Goal: Task Accomplishment & Management: Manage account settings

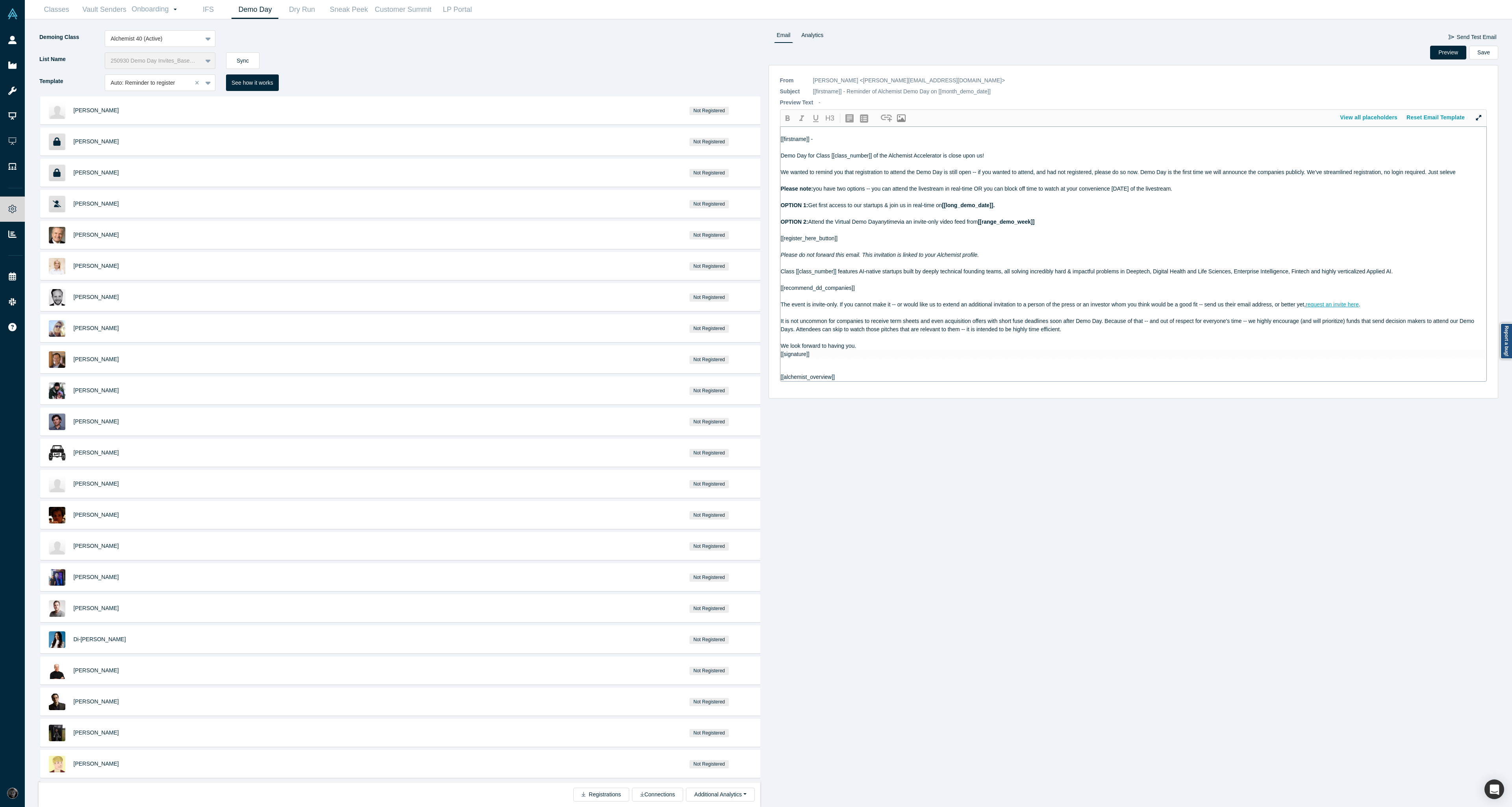
drag, startPoint x: 1257, startPoint y: 264, endPoint x: 1030, endPoint y: 239, distance: 228.4
click at [1030, 239] on div "[[firstname]] - Demo Day for Class [[class_number]] of the Alchemist Accelerato…" at bounding box center [1134, 254] width 706 height 255
click at [829, 232] on div at bounding box center [1134, 230] width 706 height 8
drag, startPoint x: 1064, startPoint y: 237, endPoint x: 786, endPoint y: 233, distance: 278.0
click at [786, 233] on div "[[firstname]] - Demo Day for Class [[class_number]] of the Alchemist Accelerato…" at bounding box center [1134, 258] width 706 height 262
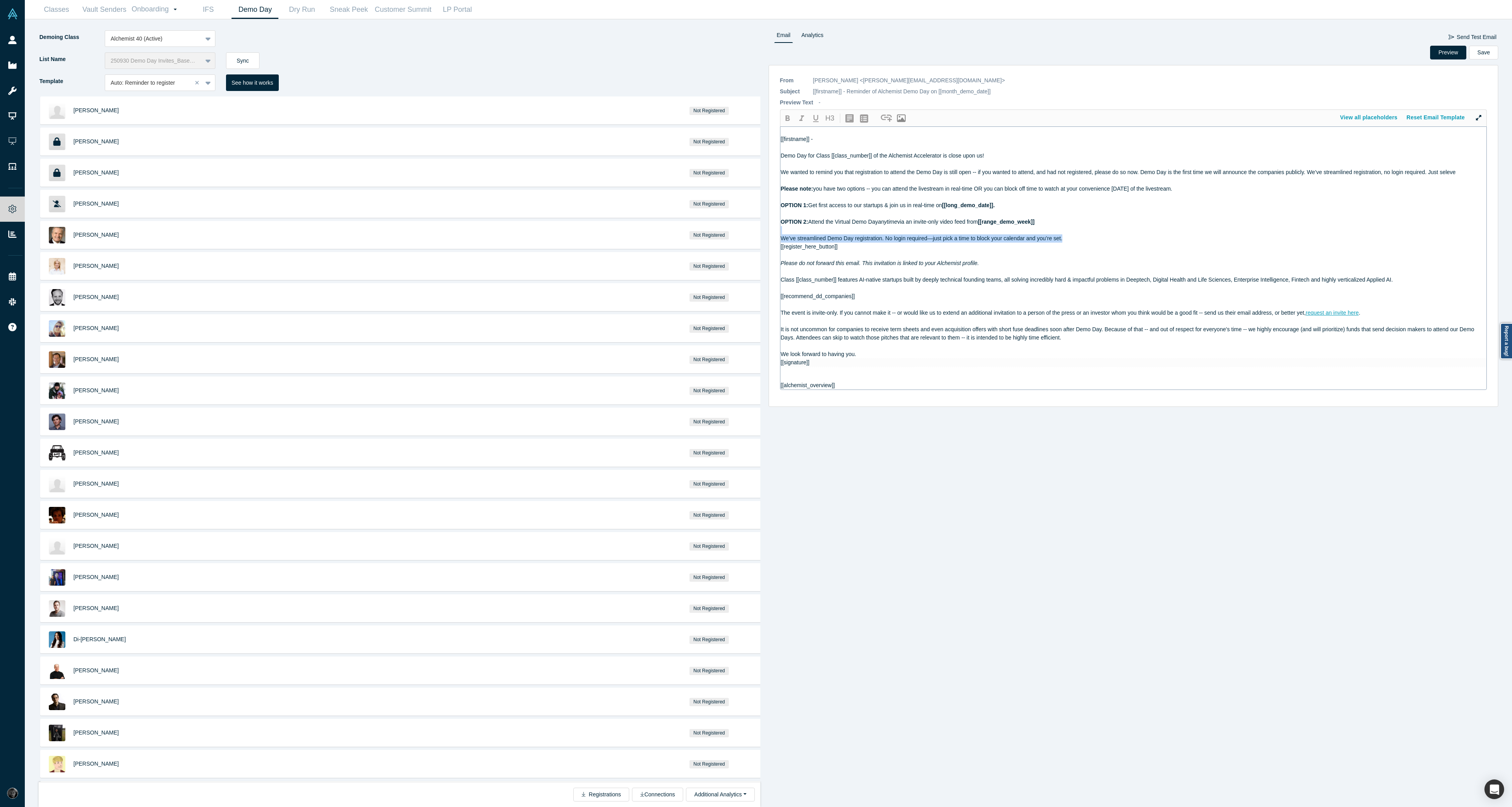
click at [786, 233] on div at bounding box center [1134, 230] width 706 height 8
drag, startPoint x: 780, startPoint y: 237, endPoint x: 1079, endPoint y: 237, distance: 299.0
click at [1079, 237] on div "We’ve streamlined Demo Day registration. No login required—just pick a time to …" at bounding box center [1134, 238] width 706 height 8
click at [806, 115] on icon "button" at bounding box center [802, 118] width 10 height 10
click at [784, 118] on icon "button" at bounding box center [787, 118] width 10 height 10
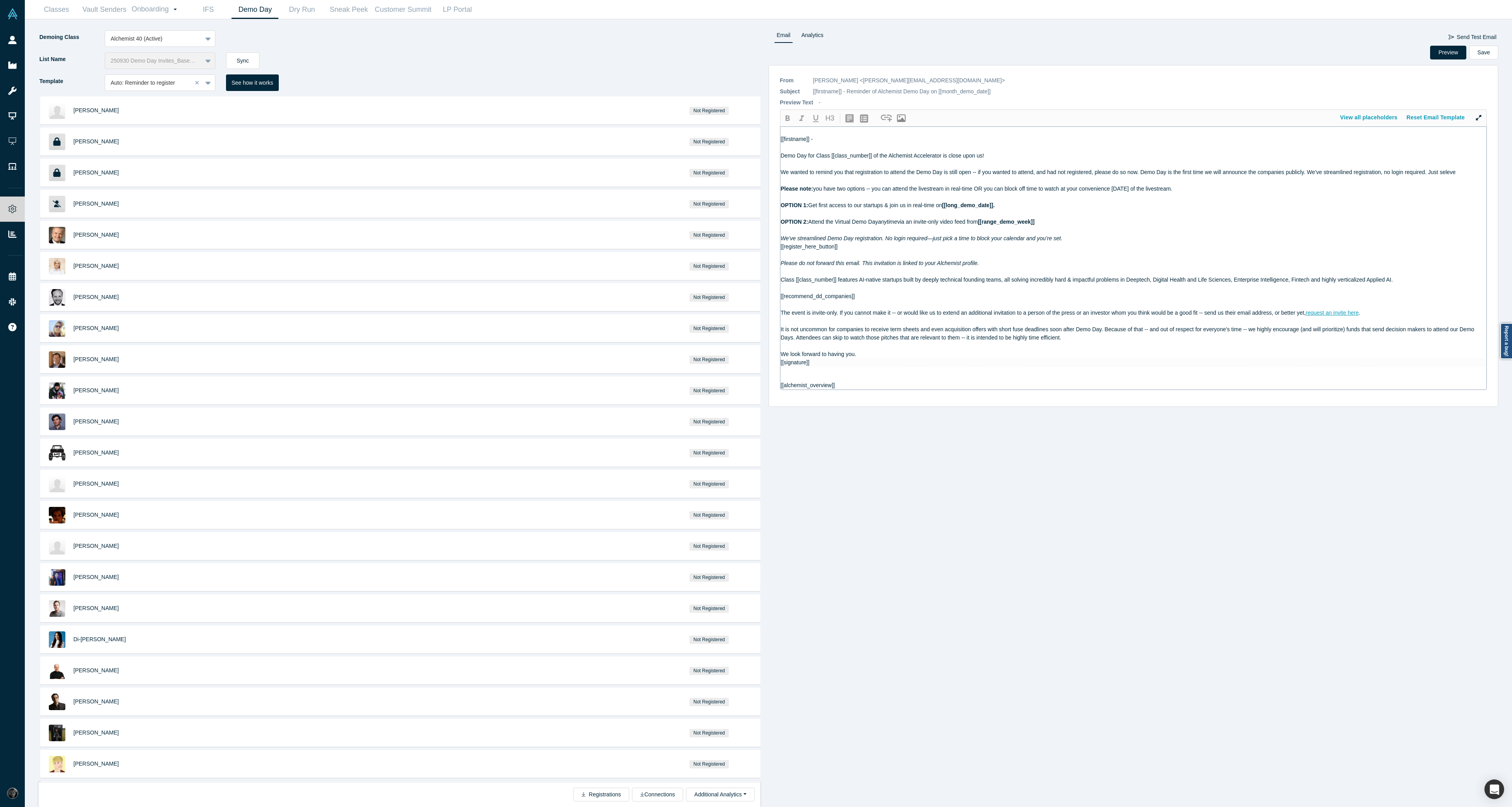
click at [896, 282] on span "Class [[class_number]] features AI-native startups built by deeply technical fo…" at bounding box center [1087, 279] width 613 height 6
drag, startPoint x: 782, startPoint y: 238, endPoint x: 1073, endPoint y: 236, distance: 291.0
click at [1073, 236] on div "We’ve streamlined Demo Day registration. No login required—just pick a time to …" at bounding box center [1134, 238] width 706 height 8
click at [785, 121] on icon "button" at bounding box center [787, 118] width 10 height 10
click at [802, 121] on icon "button" at bounding box center [802, 118] width 4 height 5
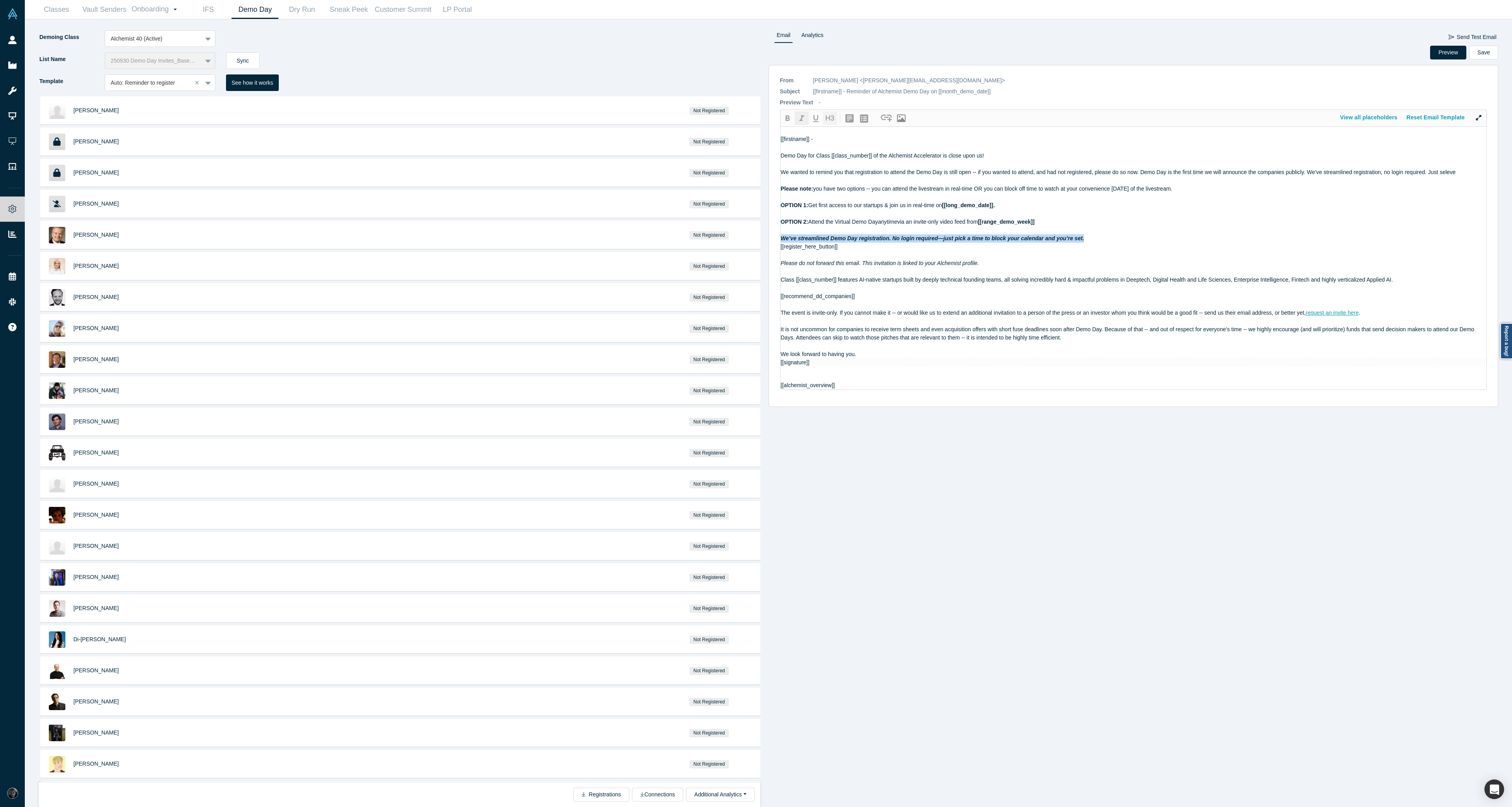
click at [828, 121] on button "H3" at bounding box center [830, 118] width 14 height 13
click at [828, 120] on button "H3" at bounding box center [830, 118] width 14 height 13
click at [873, 303] on div at bounding box center [1134, 304] width 706 height 8
click at [1444, 51] on button "Preview" at bounding box center [1448, 53] width 36 height 14
drag, startPoint x: 1308, startPoint y: 174, endPoint x: 1456, endPoint y: 174, distance: 148.0
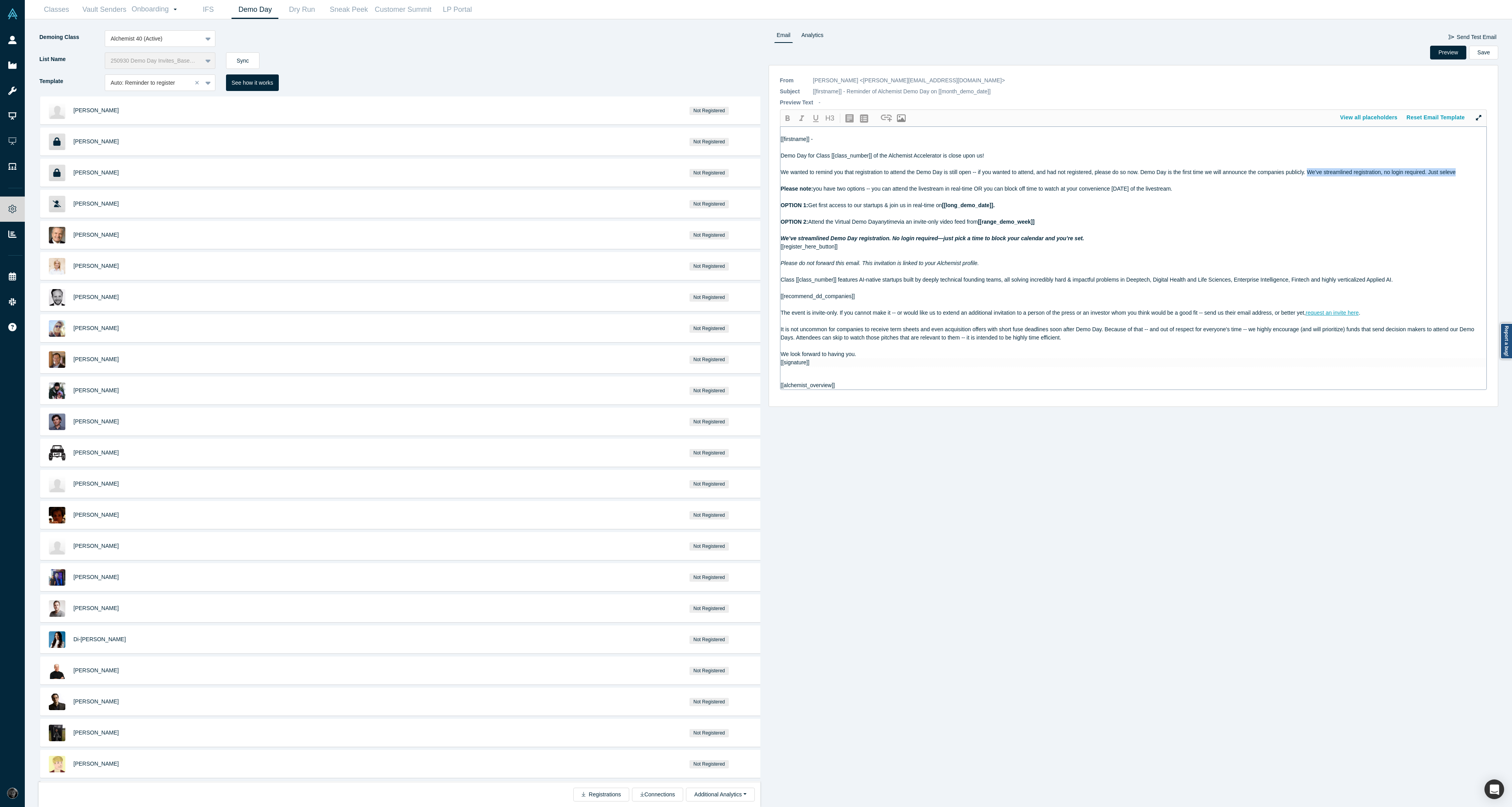
click at [1456, 174] on span "We wanted to remind you that registration to attend the Demo Day is still open …" at bounding box center [1118, 172] width 675 height 6
click at [1390, 172] on div "We wanted to remind you that registration to attend the Demo Day is still open …" at bounding box center [1134, 172] width 706 height 8
click at [1438, 54] on button "Preview" at bounding box center [1448, 53] width 36 height 14
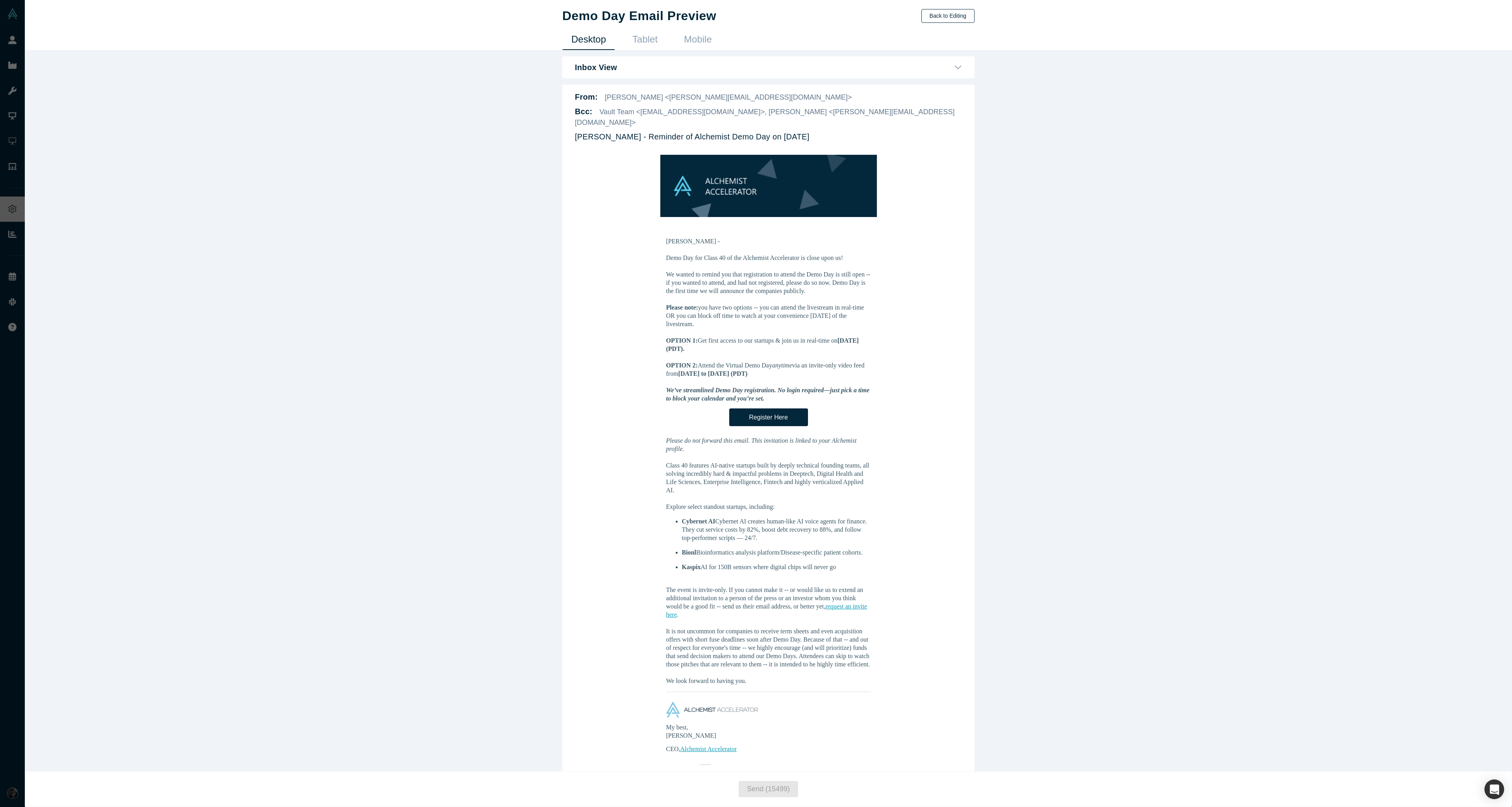
click at [950, 20] on button "Back to Editing" at bounding box center [948, 16] width 53 height 14
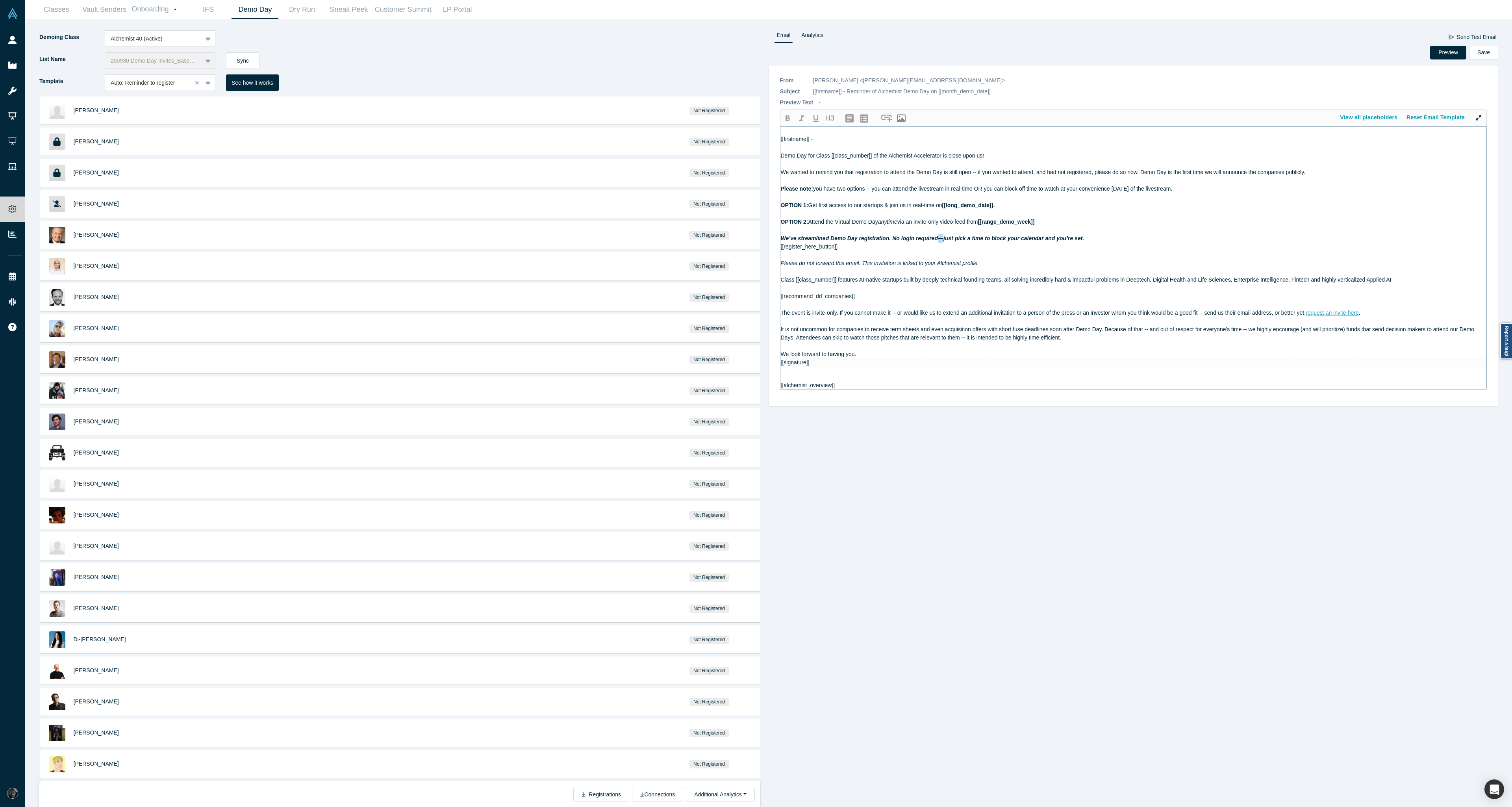
drag, startPoint x: 944, startPoint y: 238, endPoint x: 936, endPoint y: 239, distance: 8.1
click at [936, 239] on span "We’ve streamlined Demo Day registration. No login required—just pick a time to …" at bounding box center [933, 238] width 303 height 6
copy span "—"
click at [976, 171] on span "We wanted to remind you that registration to attend the Demo Day is still open …" at bounding box center [1044, 172] width 525 height 6
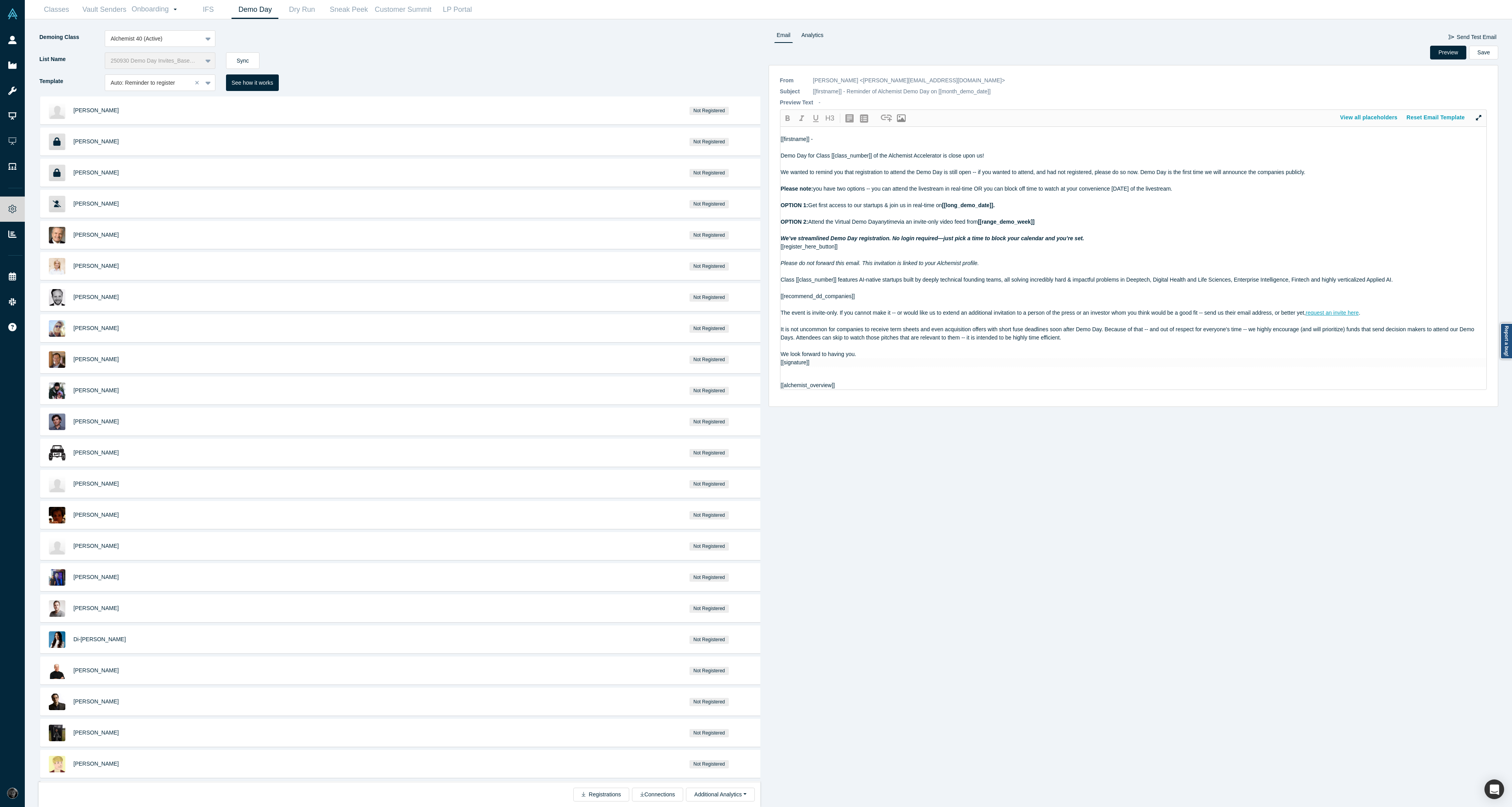
click at [975, 174] on span "We wanted to remind you that registration to attend the Demo Day is still open …" at bounding box center [1044, 172] width 525 height 6
click at [974, 174] on span "We wanted to remind you that registration to attend the Demo Day is still open …" at bounding box center [1042, 172] width 521 height 6
click at [943, 238] on span "We’ve streamlined Demo Day registration. No login required—just pick a time to …" at bounding box center [933, 238] width 303 height 6
click at [1490, 55] on button "Save" at bounding box center [1484, 53] width 29 height 14
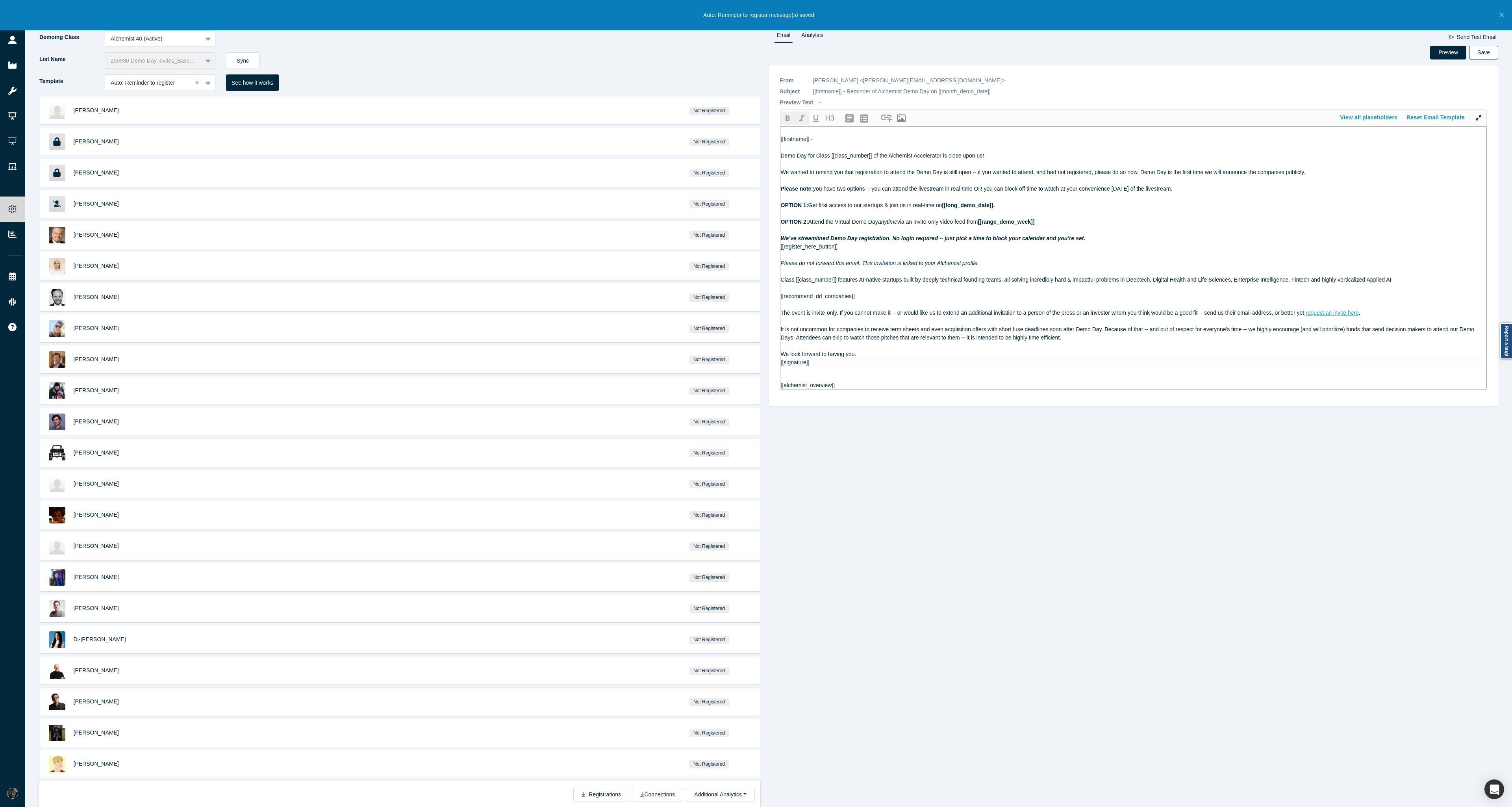
click at [1477, 52] on button "Save" at bounding box center [1484, 53] width 29 height 14
click at [1450, 54] on button "Preview" at bounding box center [1448, 53] width 36 height 14
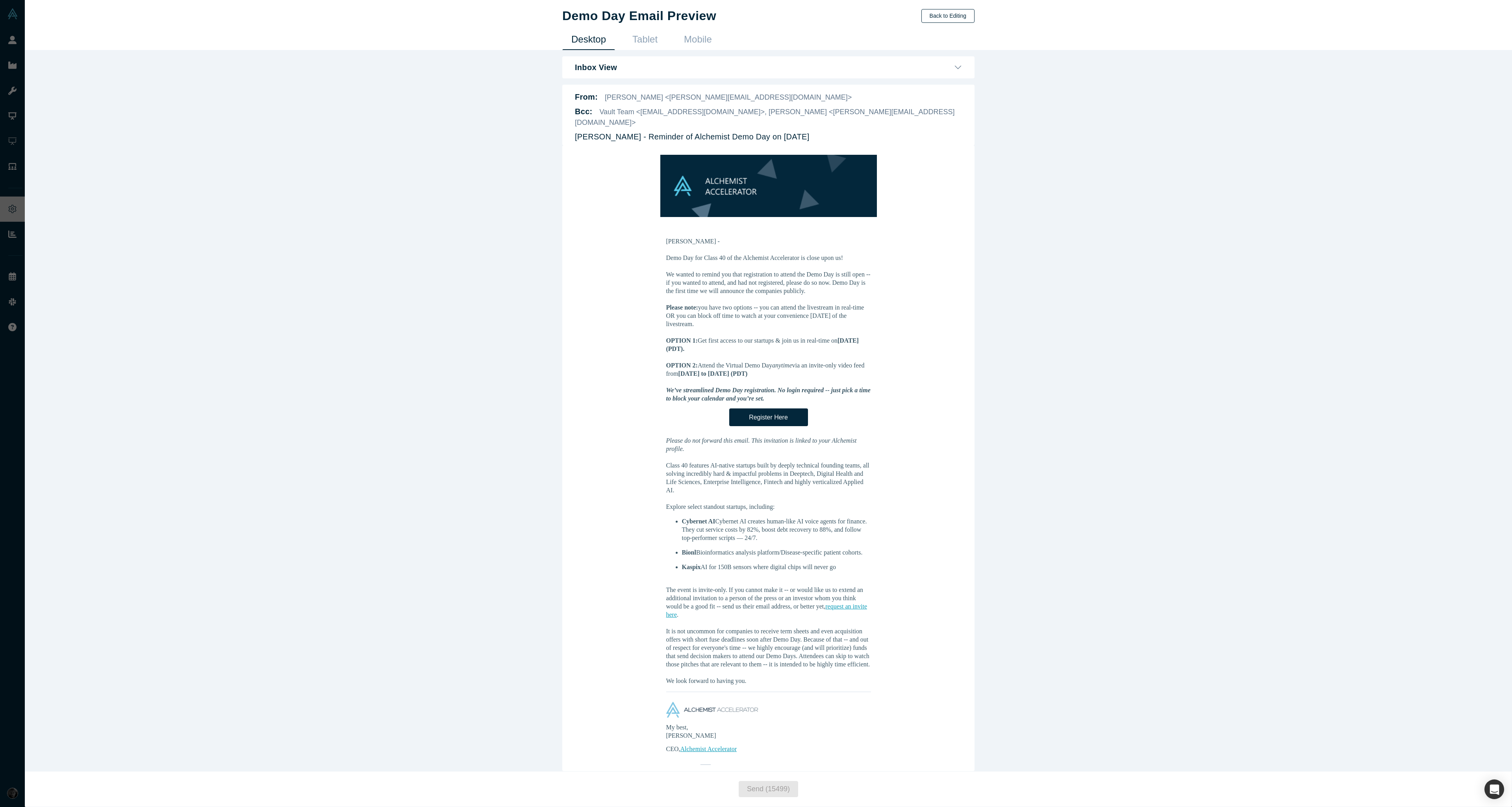
click at [941, 13] on button "Back to Editing" at bounding box center [948, 16] width 53 height 14
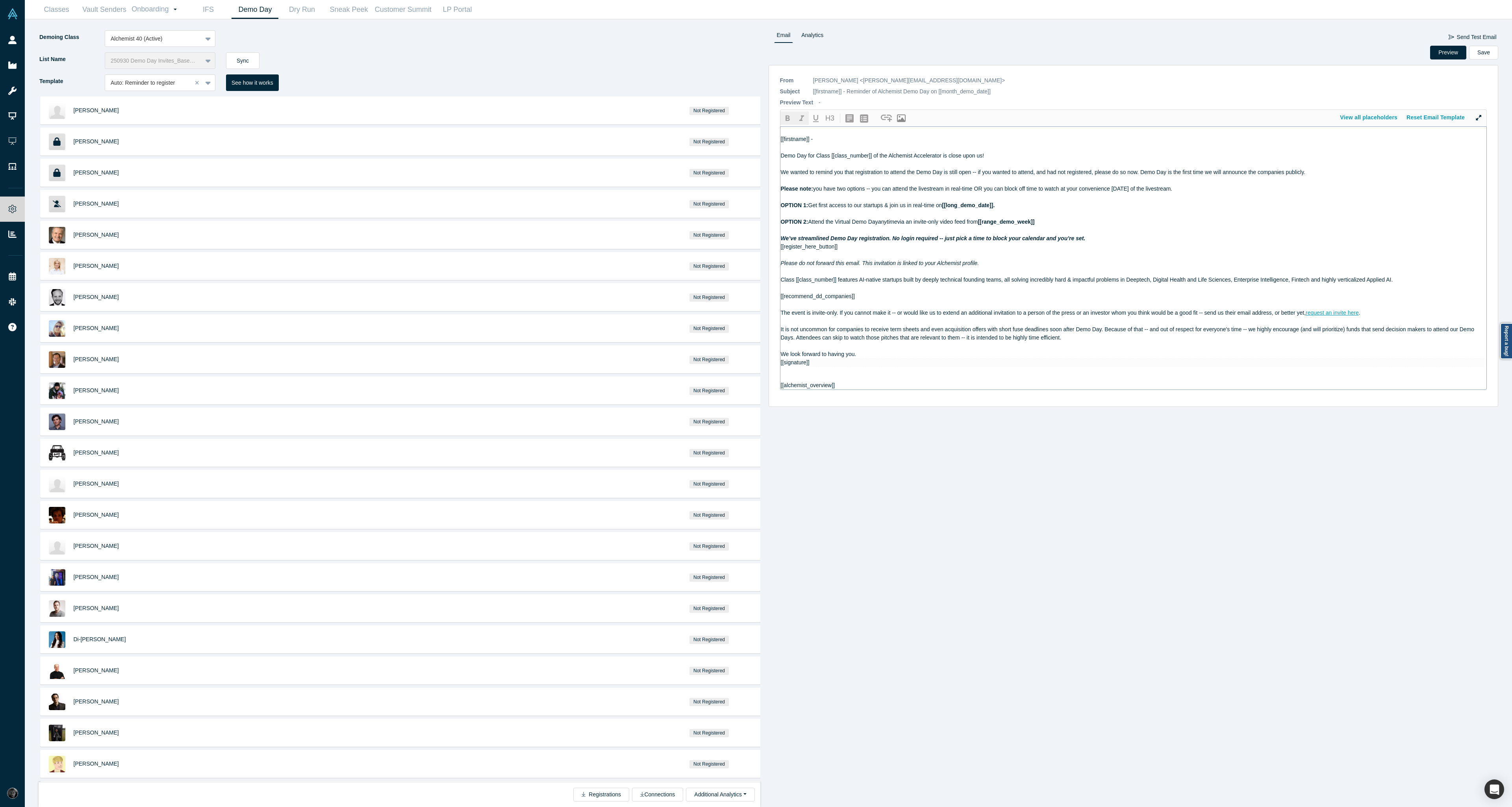
click at [856, 172] on span "We wanted to remind you that registration to attend the Demo Day is still open …" at bounding box center [1044, 172] width 525 height 6
drag, startPoint x: 866, startPoint y: 173, endPoint x: 933, endPoint y: 168, distance: 67.2
click at [933, 168] on div "We wanted to remind you that the new streamlined registration to attend the Dem…" at bounding box center [1134, 172] width 706 height 8
drag, startPoint x: 1029, startPoint y: 173, endPoint x: 1191, endPoint y: 172, distance: 162.0
click at [1191, 172] on span "We wanted to remind you that the new streamlined registration to attend the Dem…" at bounding box center [1069, 172] width 576 height 6
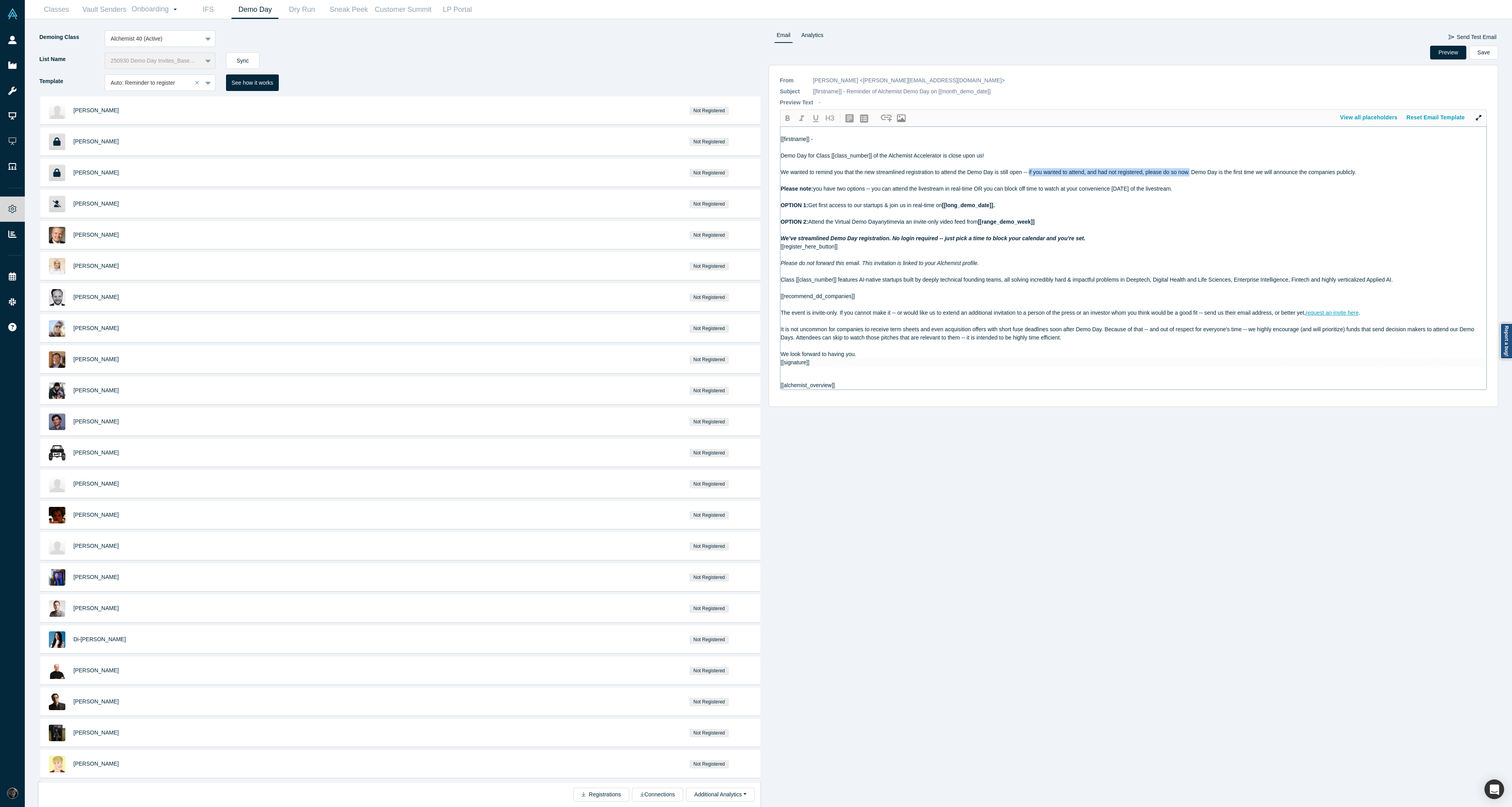
copy span "if you wanted to attend, and had not registered, please do so now."
click at [1188, 173] on span "We wanted to remind you that the new streamlined registration to attend the Dem…" at bounding box center [1069, 172] width 576 height 6
click at [1187, 174] on span "We wanted to remind you that the new streamlined registration to attend the Dem…" at bounding box center [1128, 172] width 694 height 6
click at [1312, 171] on span "We wanted to remind you that the new streamlined registration to attend the Dem…" at bounding box center [1130, 172] width 697 height 6
drag, startPoint x: 1309, startPoint y: 171, endPoint x: 1250, endPoint y: 171, distance: 59.0
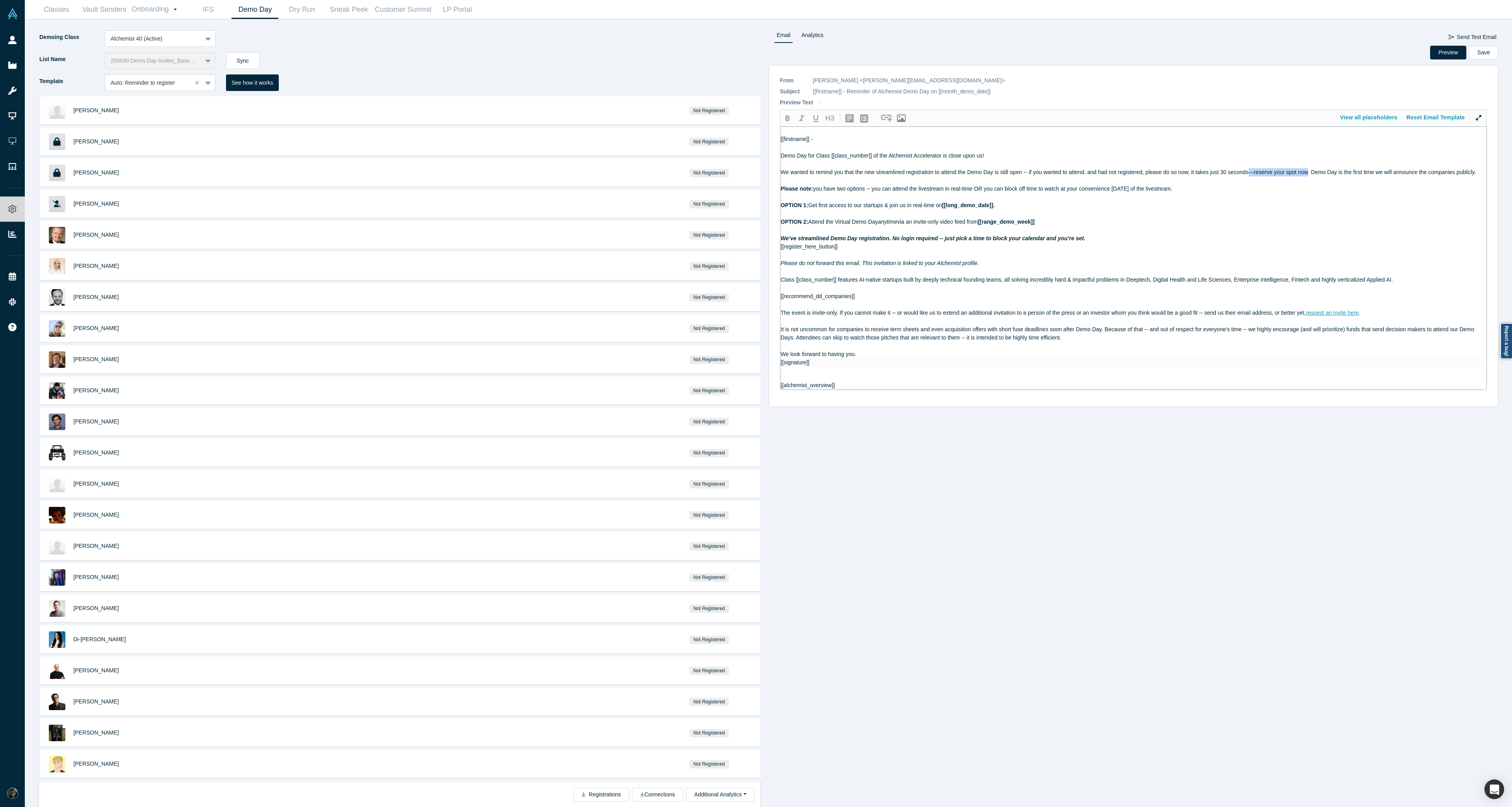
click at [1250, 171] on span "We wanted to remind you that the new streamlined registration to attend the Dem…" at bounding box center [1129, 172] width 695 height 6
click at [1443, 52] on button "Preview" at bounding box center [1448, 53] width 36 height 14
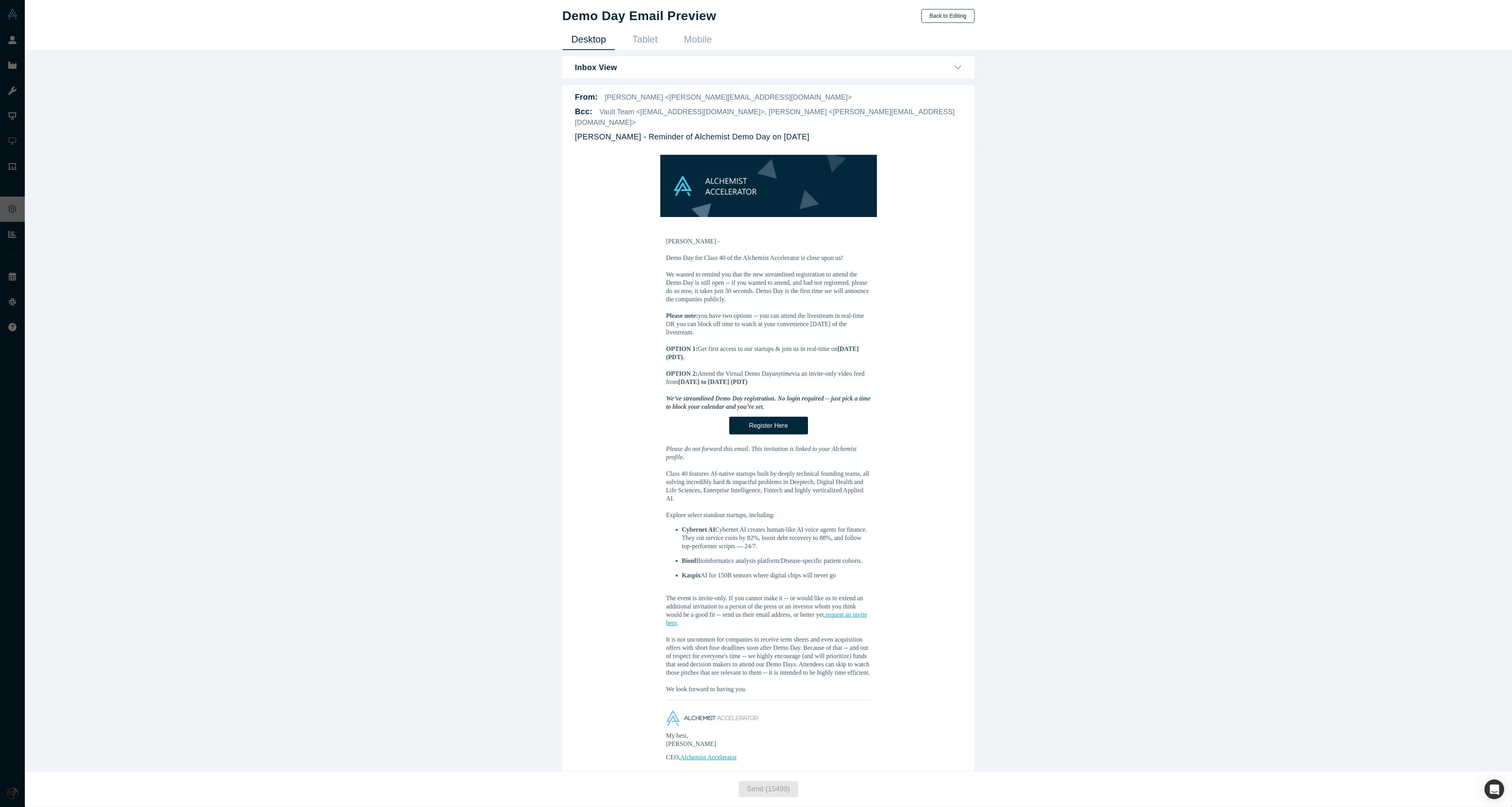
click at [932, 20] on button "Back to Editing" at bounding box center [948, 16] width 53 height 14
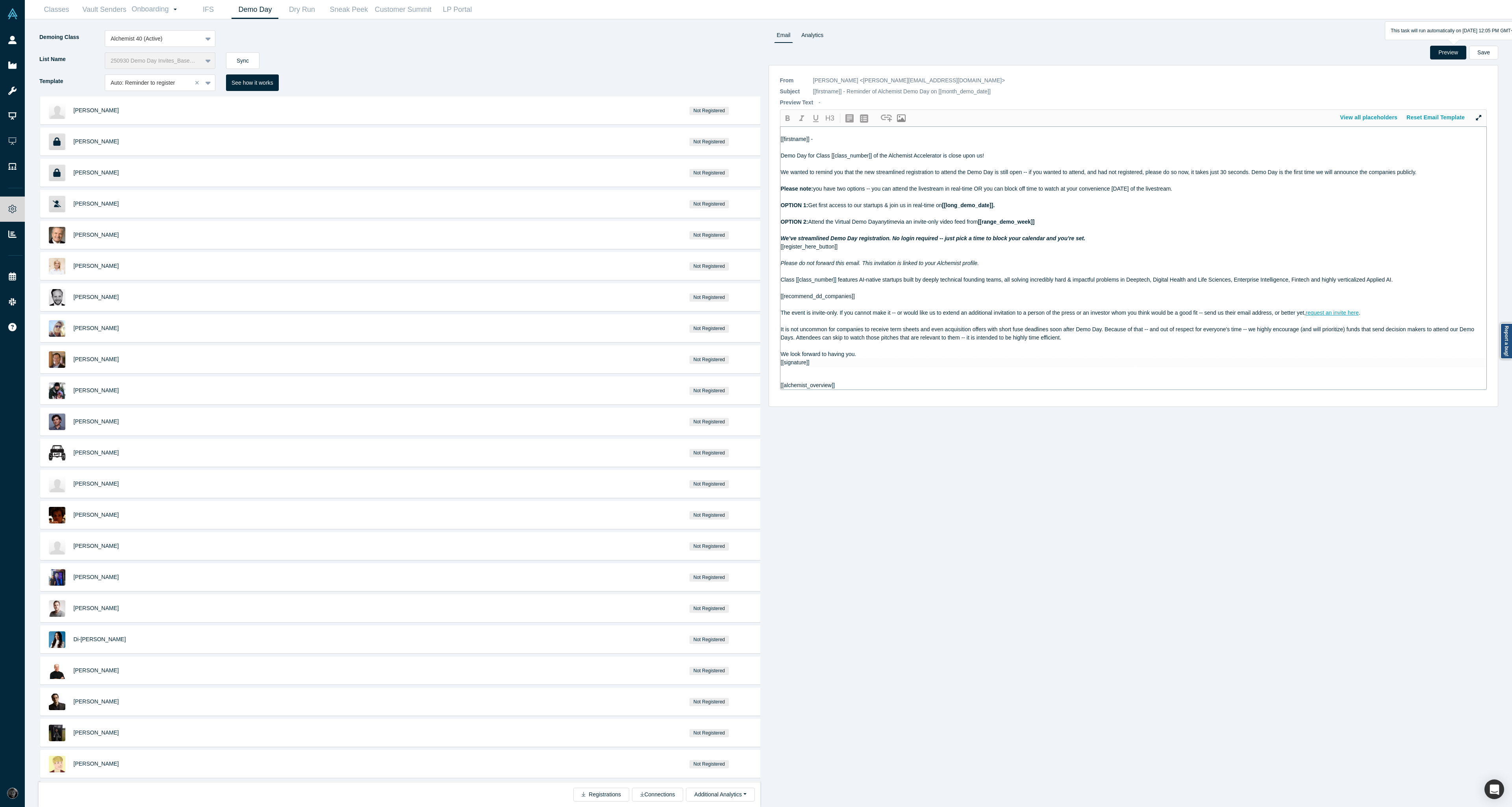
click at [883, 239] on span "We’ve streamlined Demo Day registration. No login required -- just pick a time …" at bounding box center [934, 238] width 305 height 6
click at [888, 255] on span "Please do not forward this email. This invitation is linked to your Alchemist p…" at bounding box center [881, 255] width 199 height 6
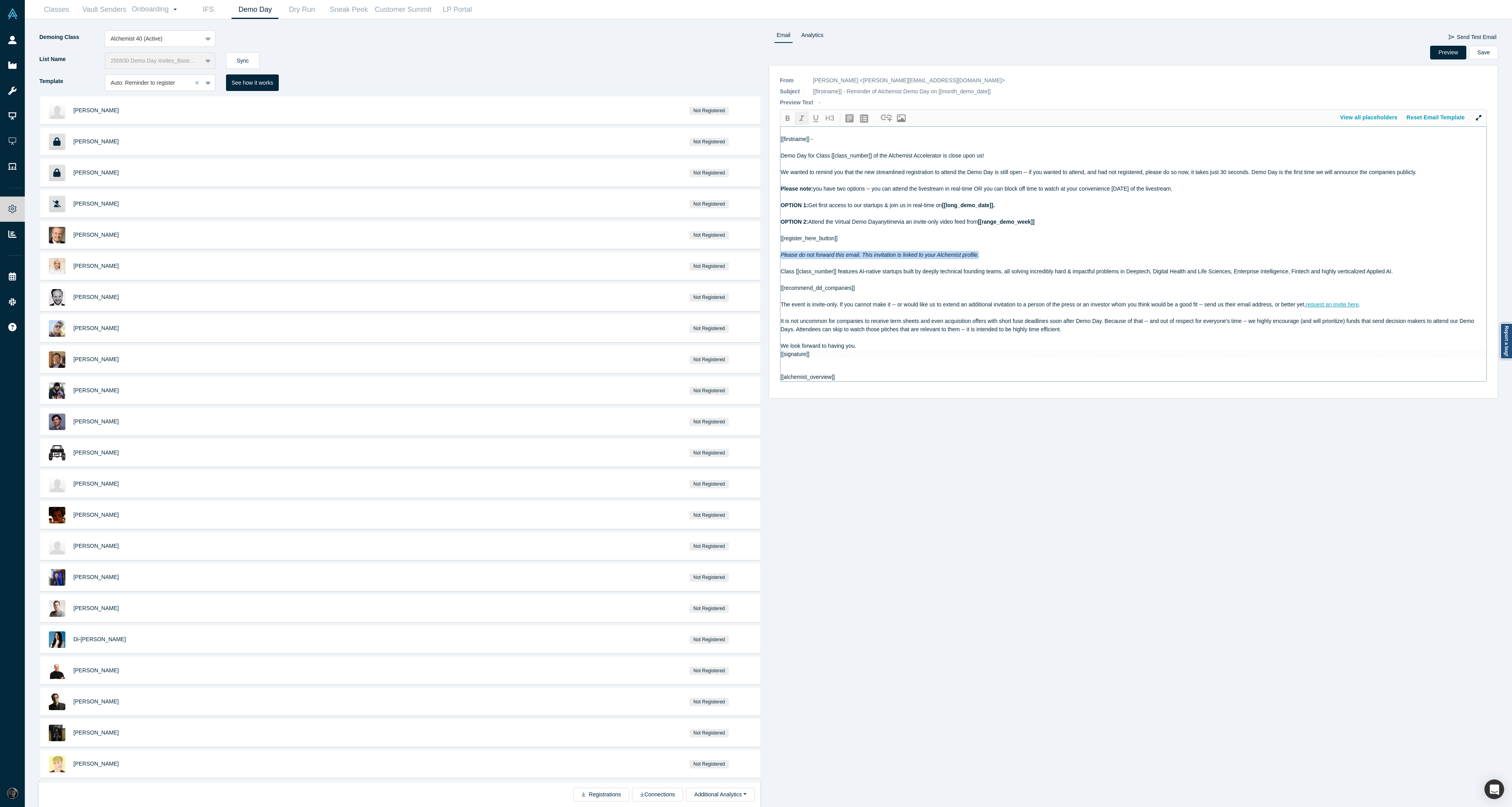
click at [888, 255] on span "Please do not forward this email. This invitation is linked to your Alchemist p…" at bounding box center [881, 255] width 199 height 6
click at [863, 253] on span "Please do not forward this email. This invitation is linked to your Alchemist p…" at bounding box center [881, 255] width 199 height 6
click at [862, 256] on span "Please do not forward this email. This invitation is linked to your Alchemist p…" at bounding box center [881, 255] width 199 height 6
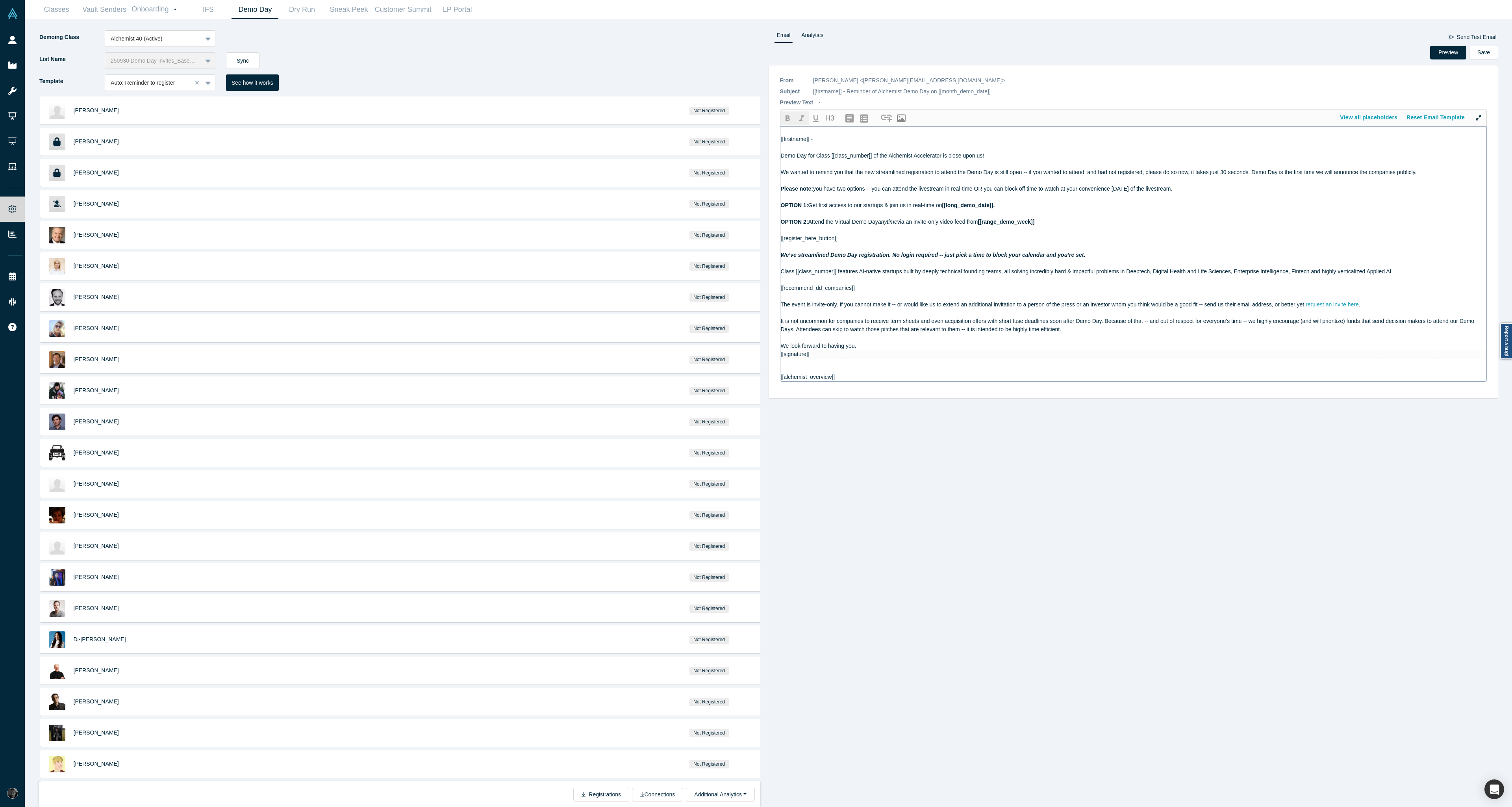
click at [887, 248] on div at bounding box center [1134, 247] width 706 height 8
click at [1442, 51] on button "Preview" at bounding box center [1448, 53] width 36 height 14
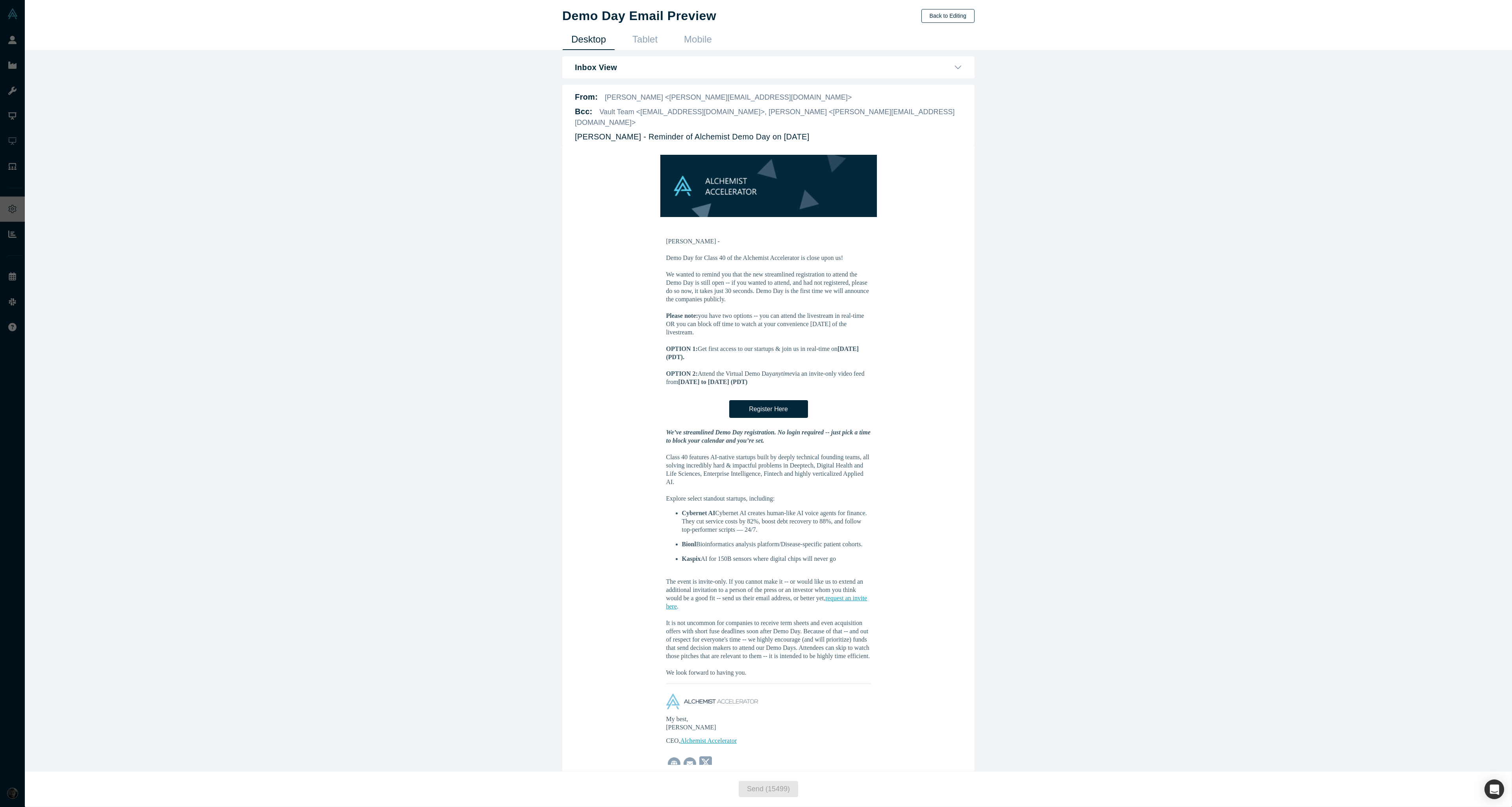
click at [934, 14] on button "Back to Editing" at bounding box center [948, 16] width 53 height 14
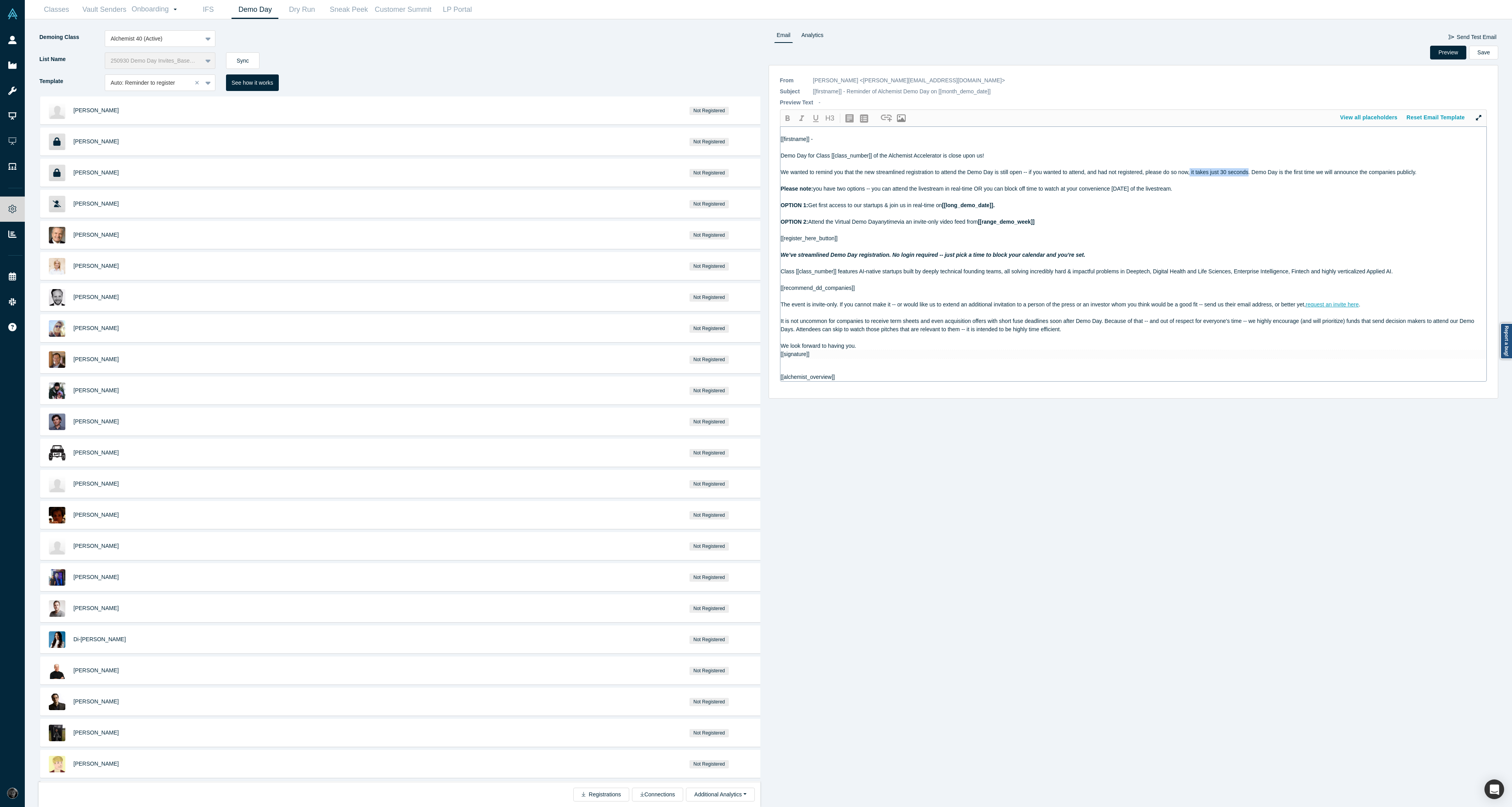
drag, startPoint x: 1191, startPoint y: 170, endPoint x: 1248, endPoint y: 173, distance: 57.1
click at [1248, 173] on span "We wanted to remind you that the new streamlined registration to attend the Dem…" at bounding box center [1099, 172] width 636 height 6
click at [801, 119] on icon "button" at bounding box center [802, 118] width 10 height 10
drag, startPoint x: 865, startPoint y: 175, endPoint x: 934, endPoint y: 170, distance: 69.2
click at [934, 170] on span "We wanted to remind you that the new streamlined registration to attend the Dem…" at bounding box center [985, 172] width 409 height 6
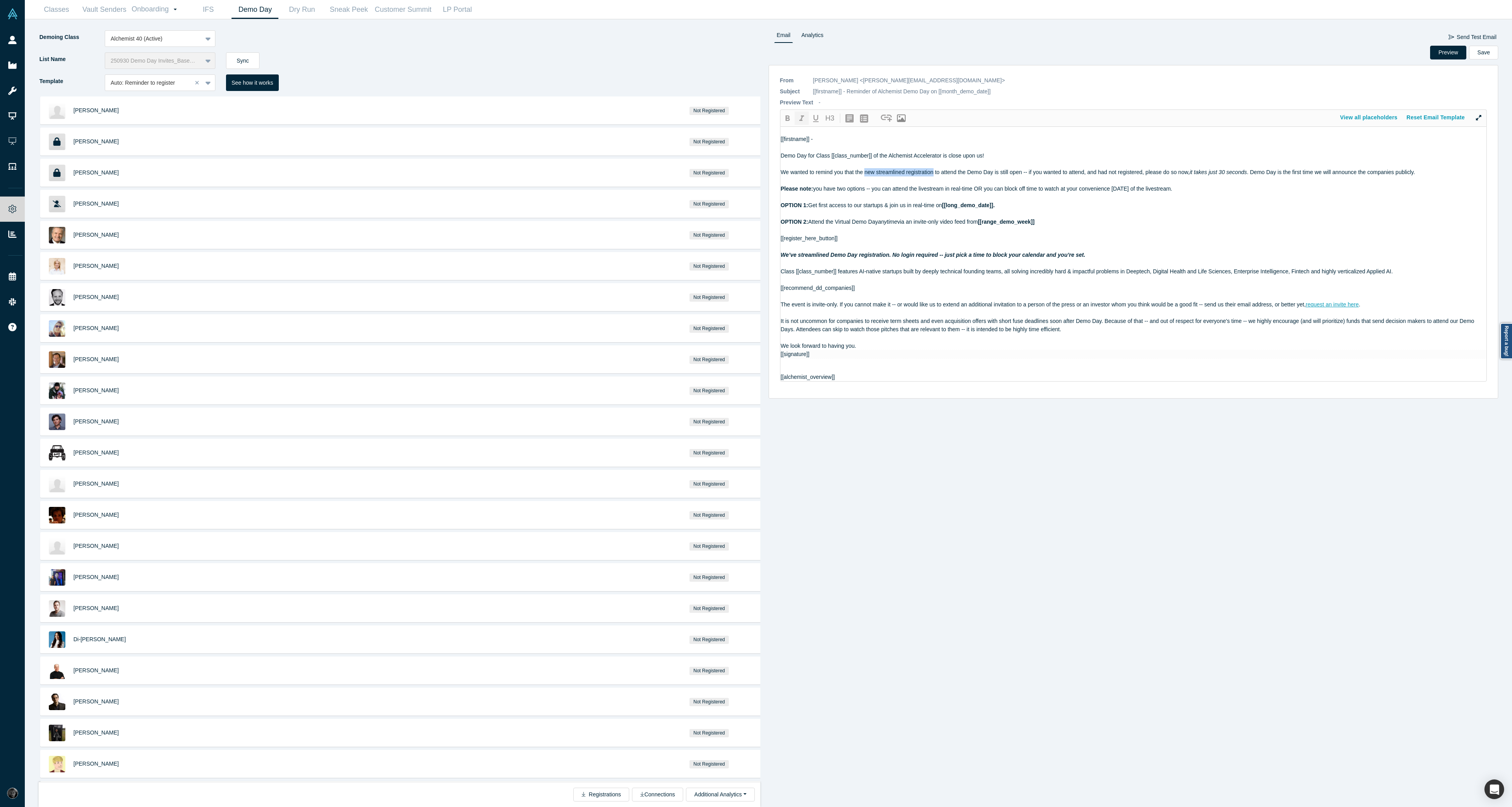
click at [802, 117] on icon "button" at bounding box center [802, 118] width 4 height 5
click at [1445, 55] on button "Preview" at bounding box center [1448, 53] width 36 height 14
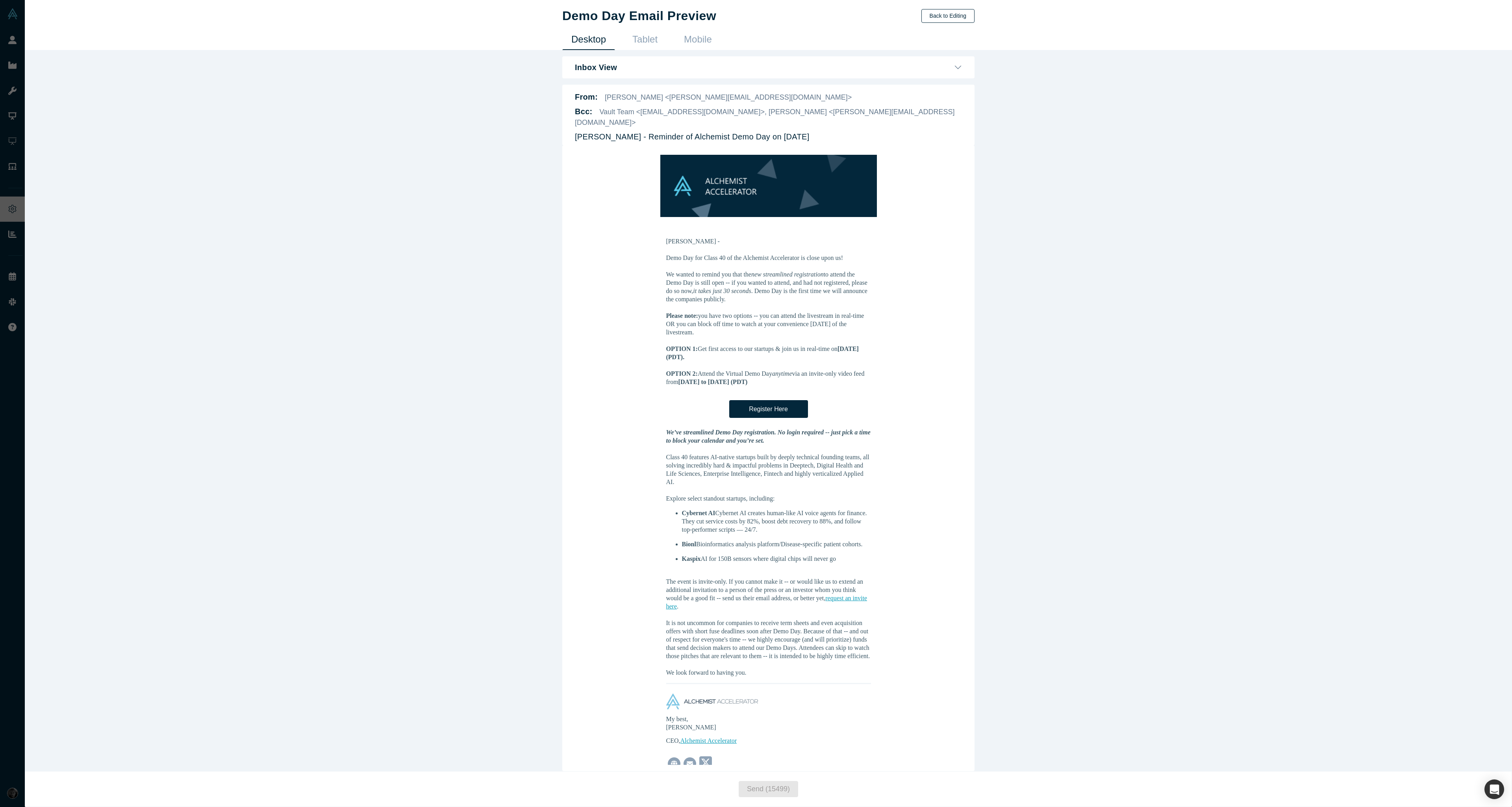
click at [936, 18] on button "Back to Editing" at bounding box center [948, 16] width 53 height 14
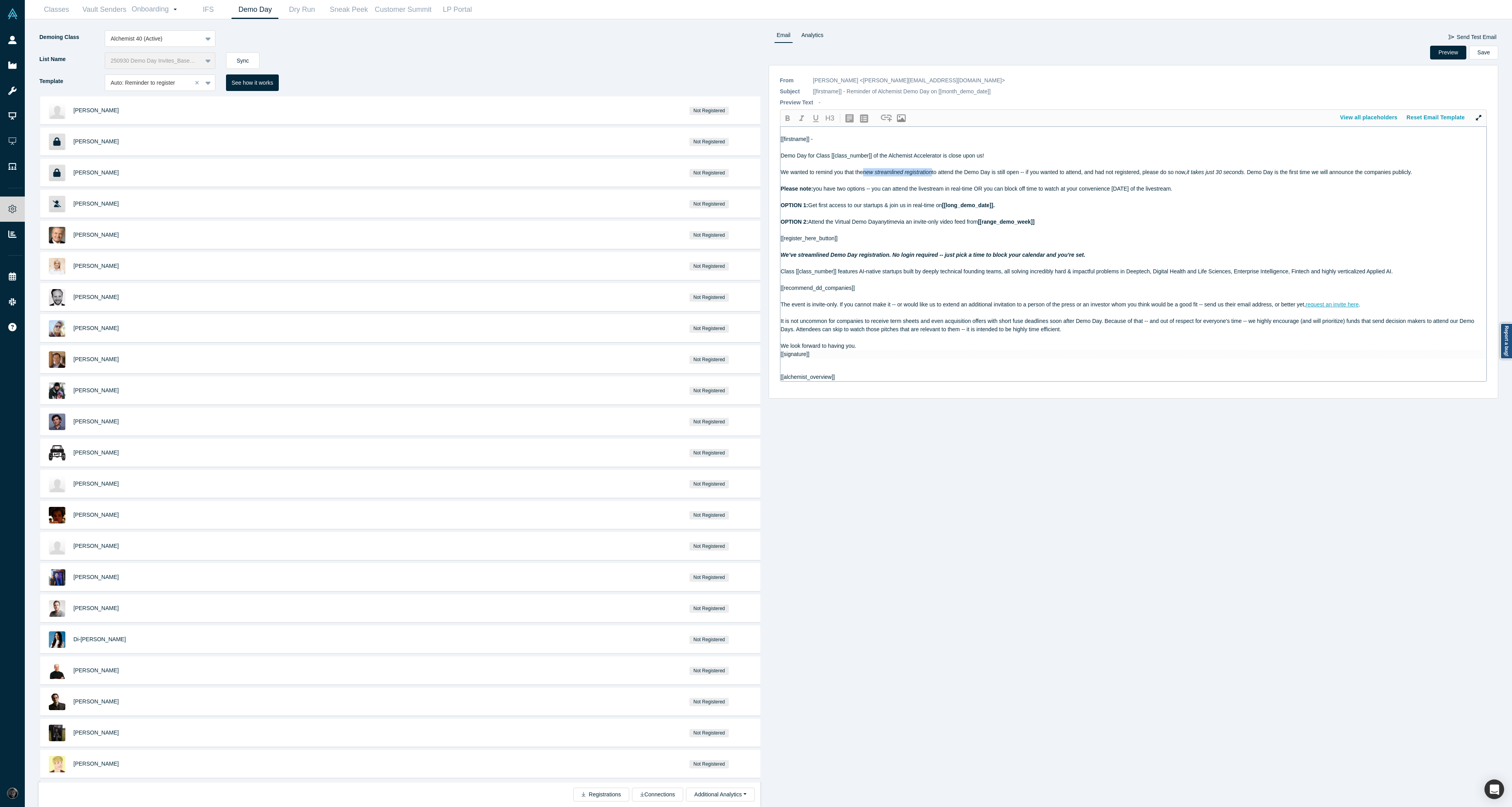
drag, startPoint x: 934, startPoint y: 172, endPoint x: 866, endPoint y: 175, distance: 68.1
click at [866, 175] on div "We wanted to remind you that the new streamlined registration to attend the Dem…" at bounding box center [1134, 172] width 706 height 8
click at [801, 123] on icon "button" at bounding box center [802, 118] width 10 height 10
drag, startPoint x: 1249, startPoint y: 172, endPoint x: 1191, endPoint y: 172, distance: 58.0
click at [1191, 172] on div "We wanted to remind you that the new streamlined registration to attend the Dem…" at bounding box center [1134, 172] width 706 height 8
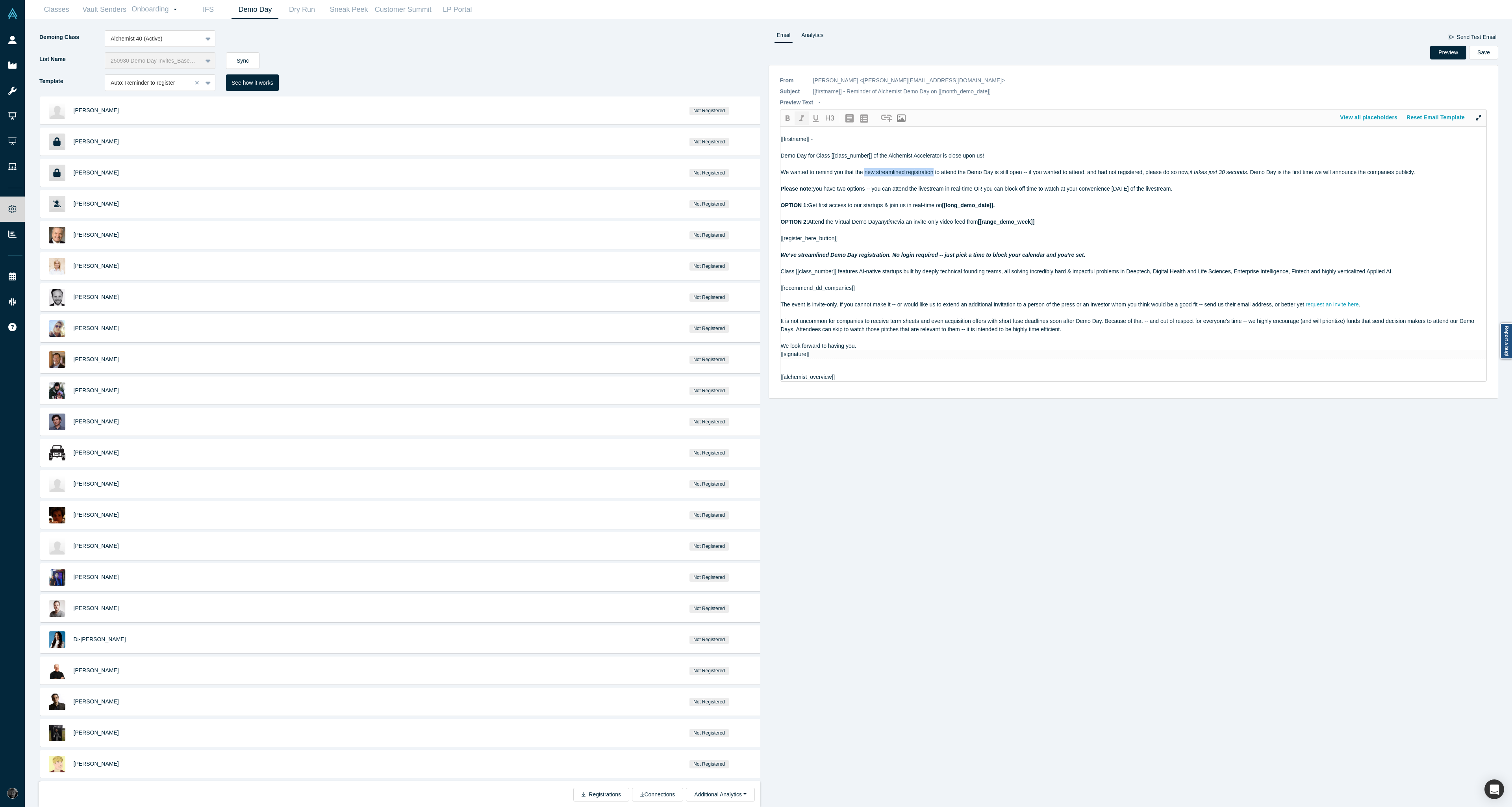
click at [803, 121] on icon "button" at bounding box center [802, 118] width 10 height 10
click at [1486, 52] on button "Save" at bounding box center [1484, 53] width 29 height 14
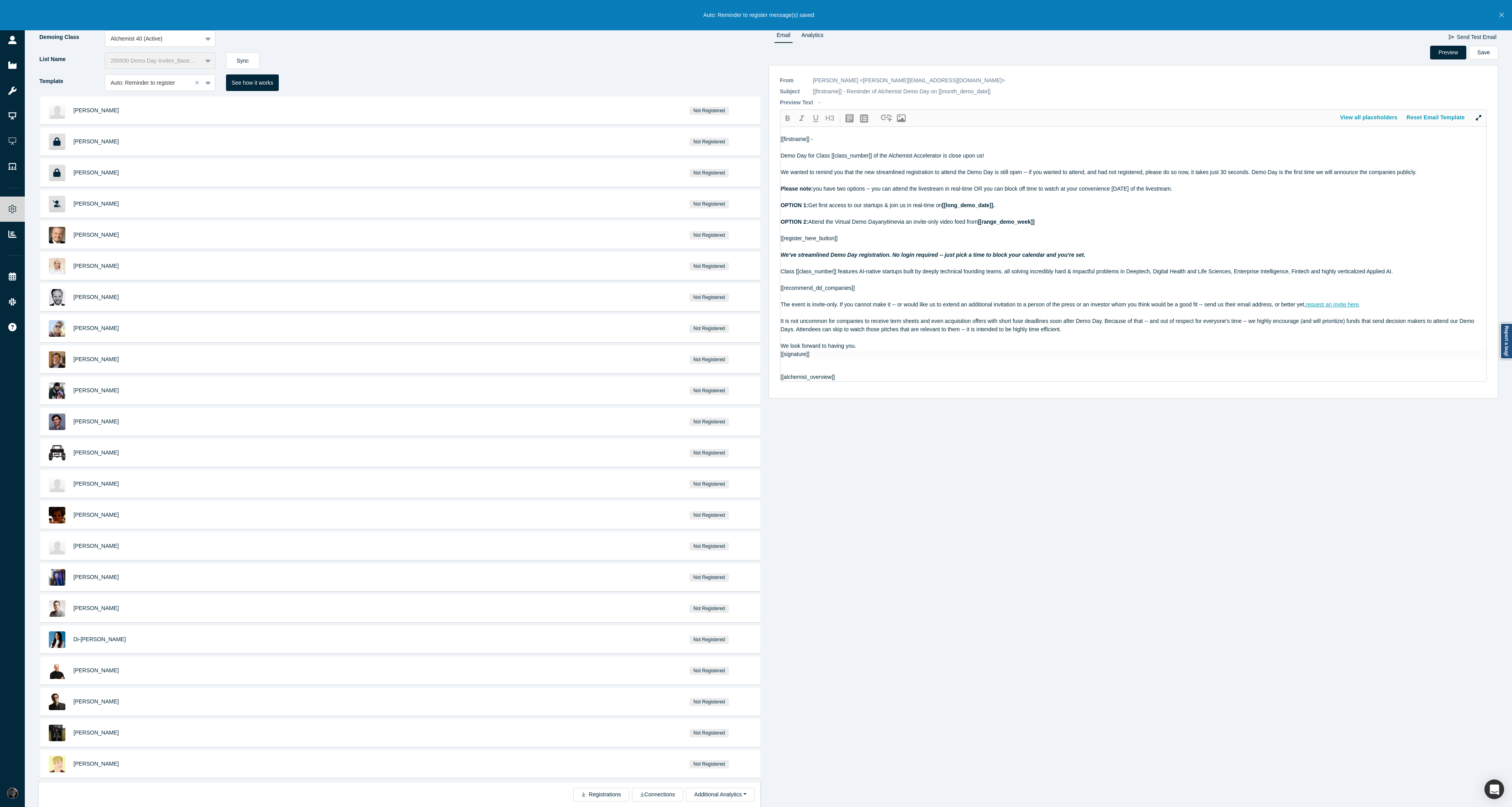
click at [1502, 14] on icon "Close" at bounding box center [1501, 15] width 4 height 7
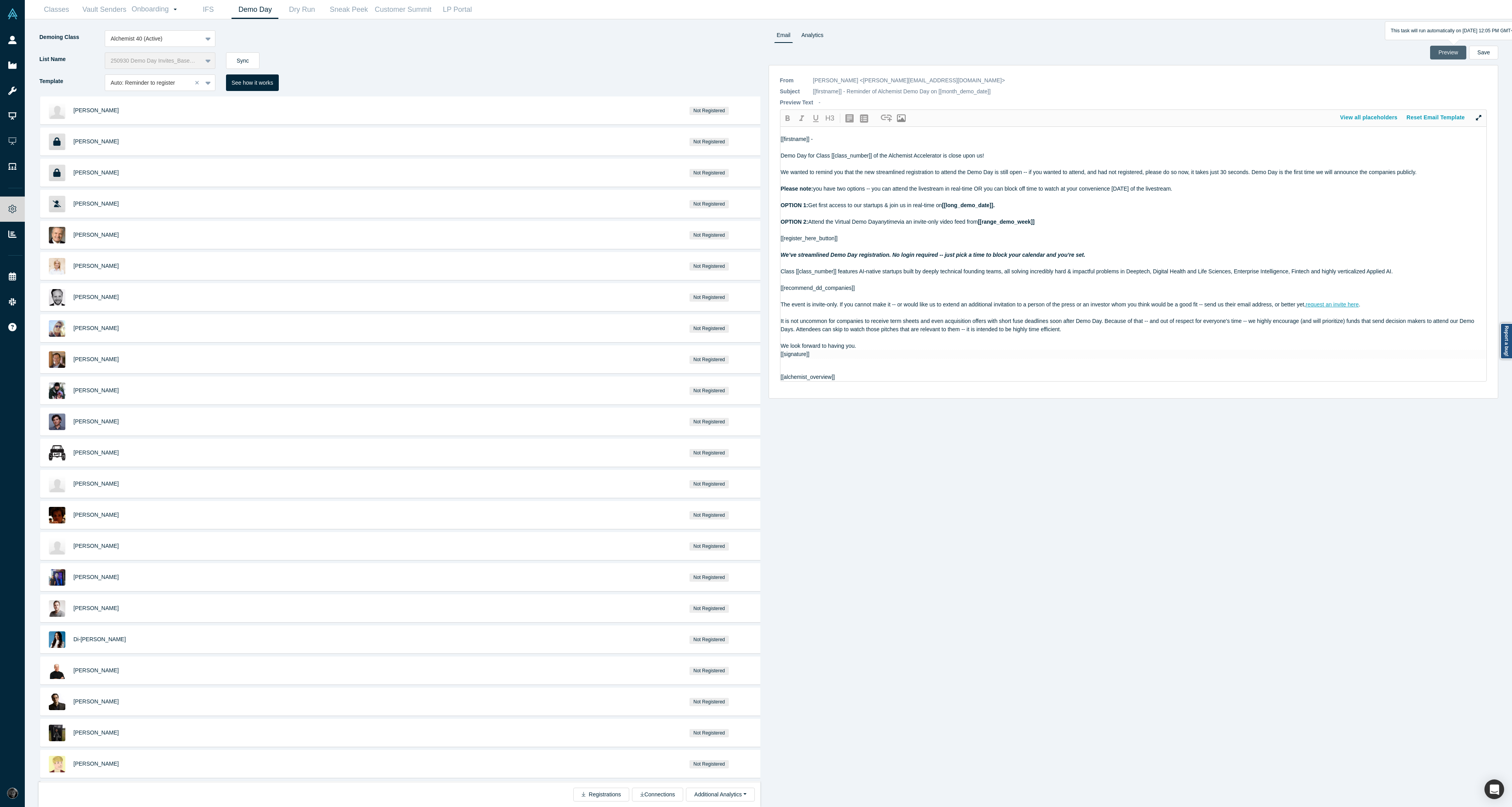
click at [1438, 50] on button "Preview" at bounding box center [1448, 53] width 36 height 14
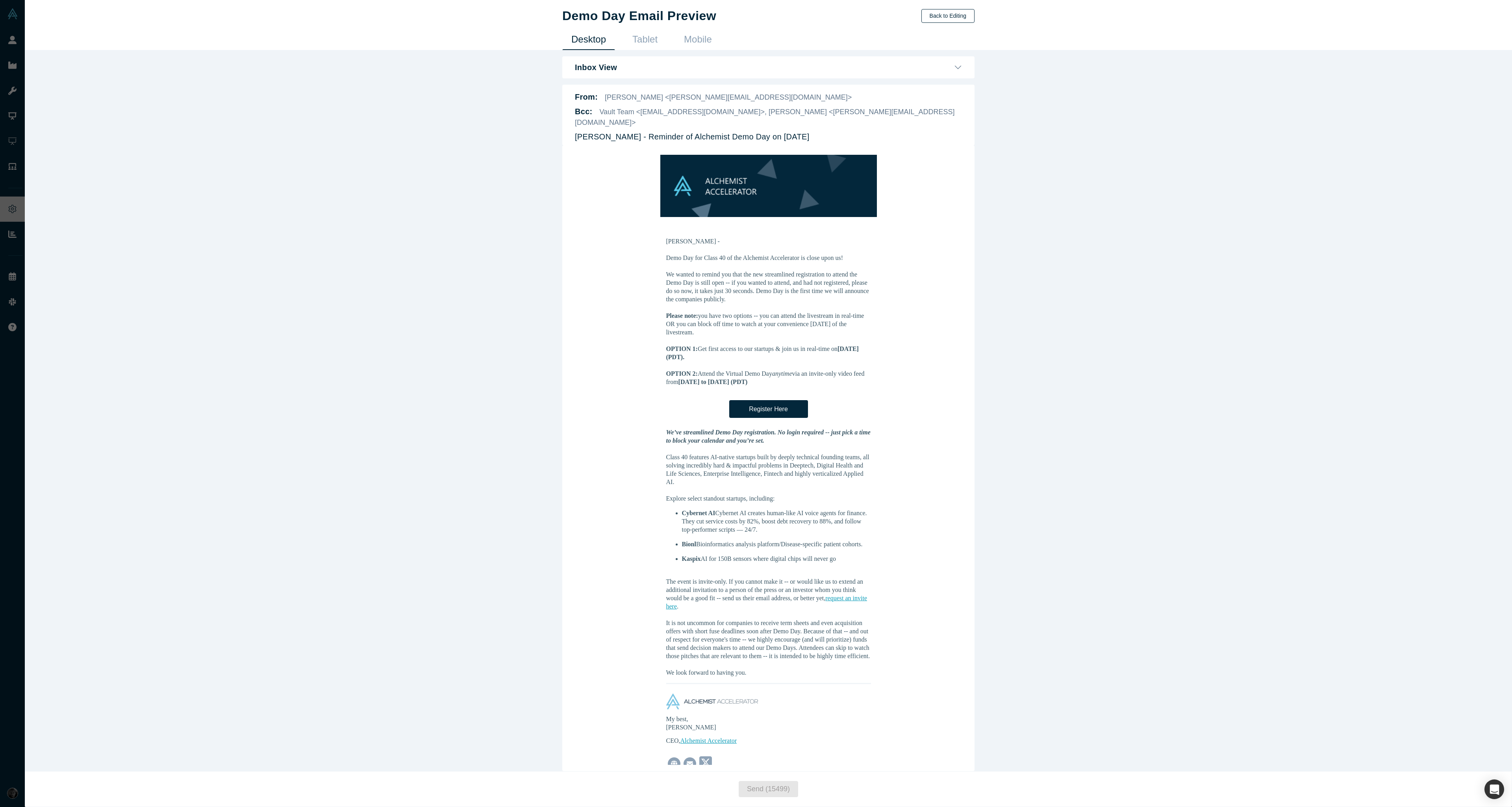
click at [960, 16] on button "Back to Editing" at bounding box center [948, 16] width 53 height 14
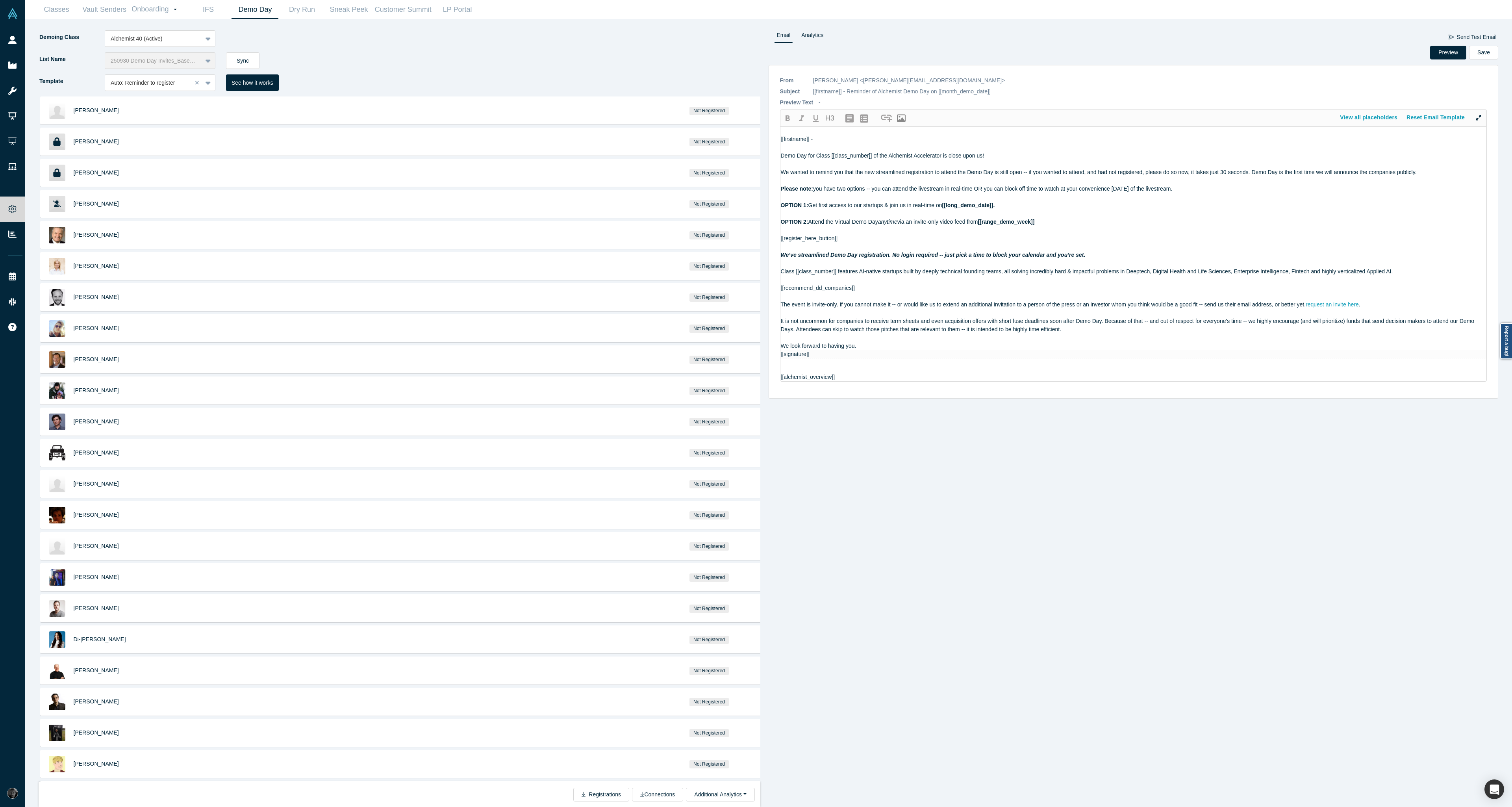
drag, startPoint x: 1490, startPoint y: 54, endPoint x: 1484, endPoint y: 74, distance: 20.9
click at [1484, 74] on form "Preview Save * From [PERSON_NAME] <[PERSON_NAME][EMAIL_ADDRESS][DOMAIN_NAME]> C…" at bounding box center [1133, 226] width 730 height 360
